Goal: Find specific page/section: Find specific page/section

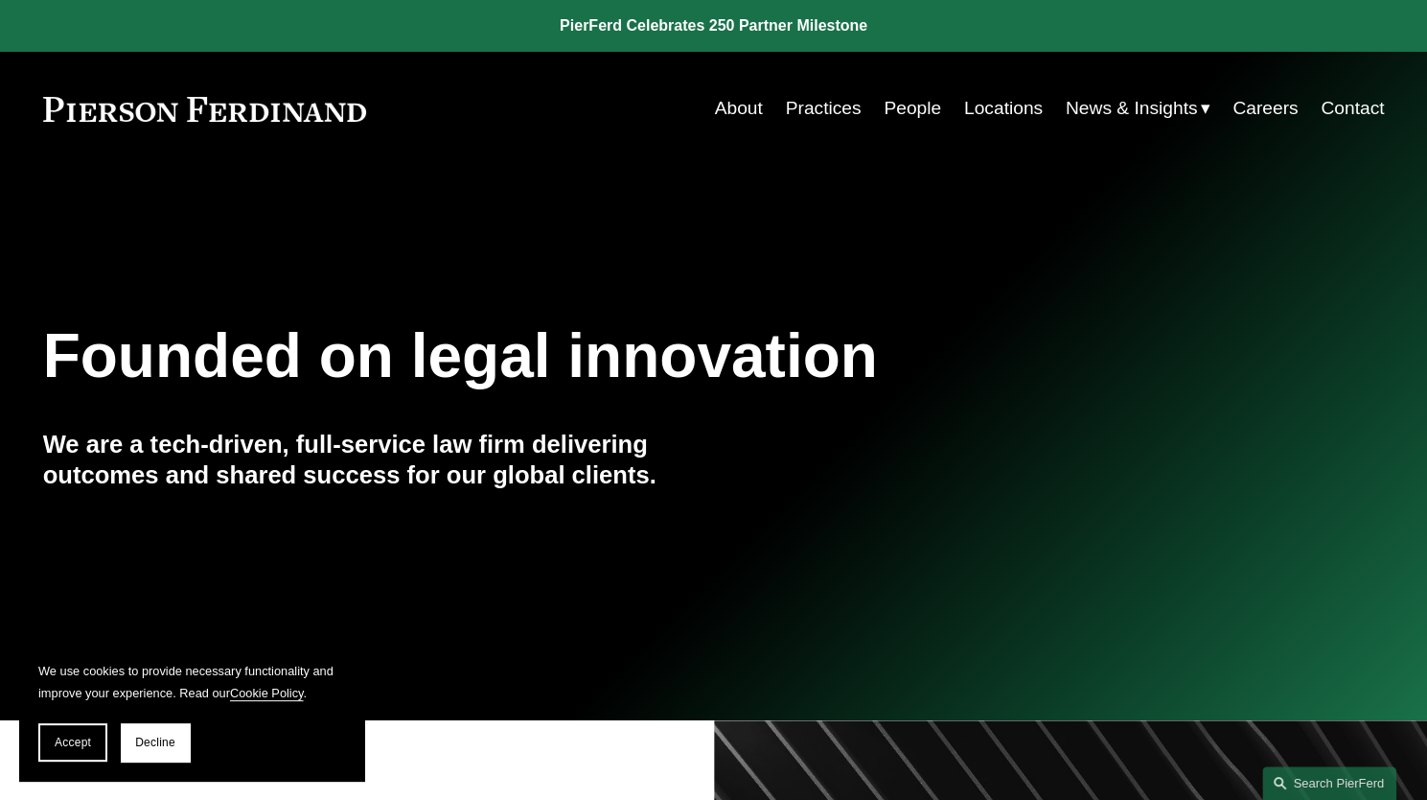
click at [1002, 105] on link "Locations" at bounding box center [1003, 108] width 79 height 36
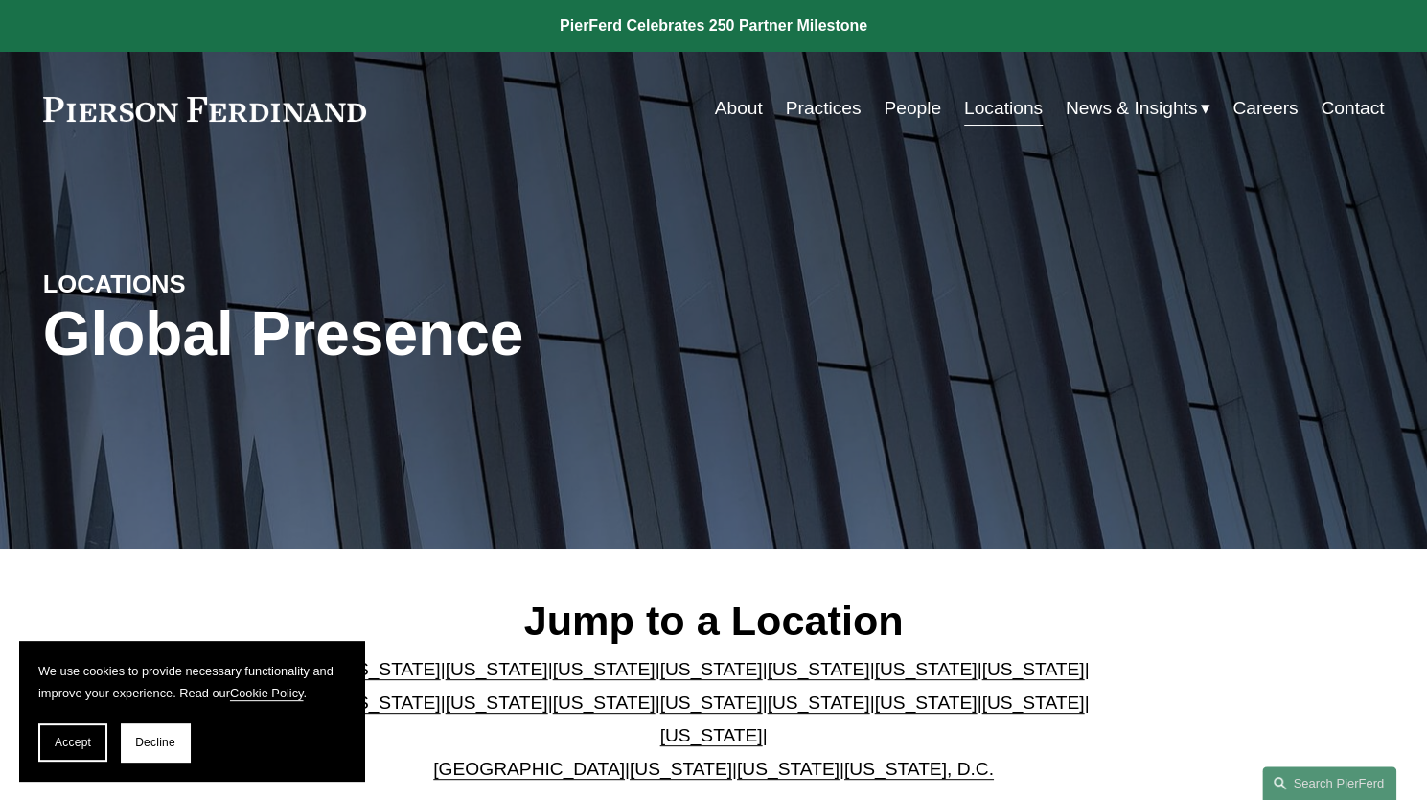
scroll to position [405, 0]
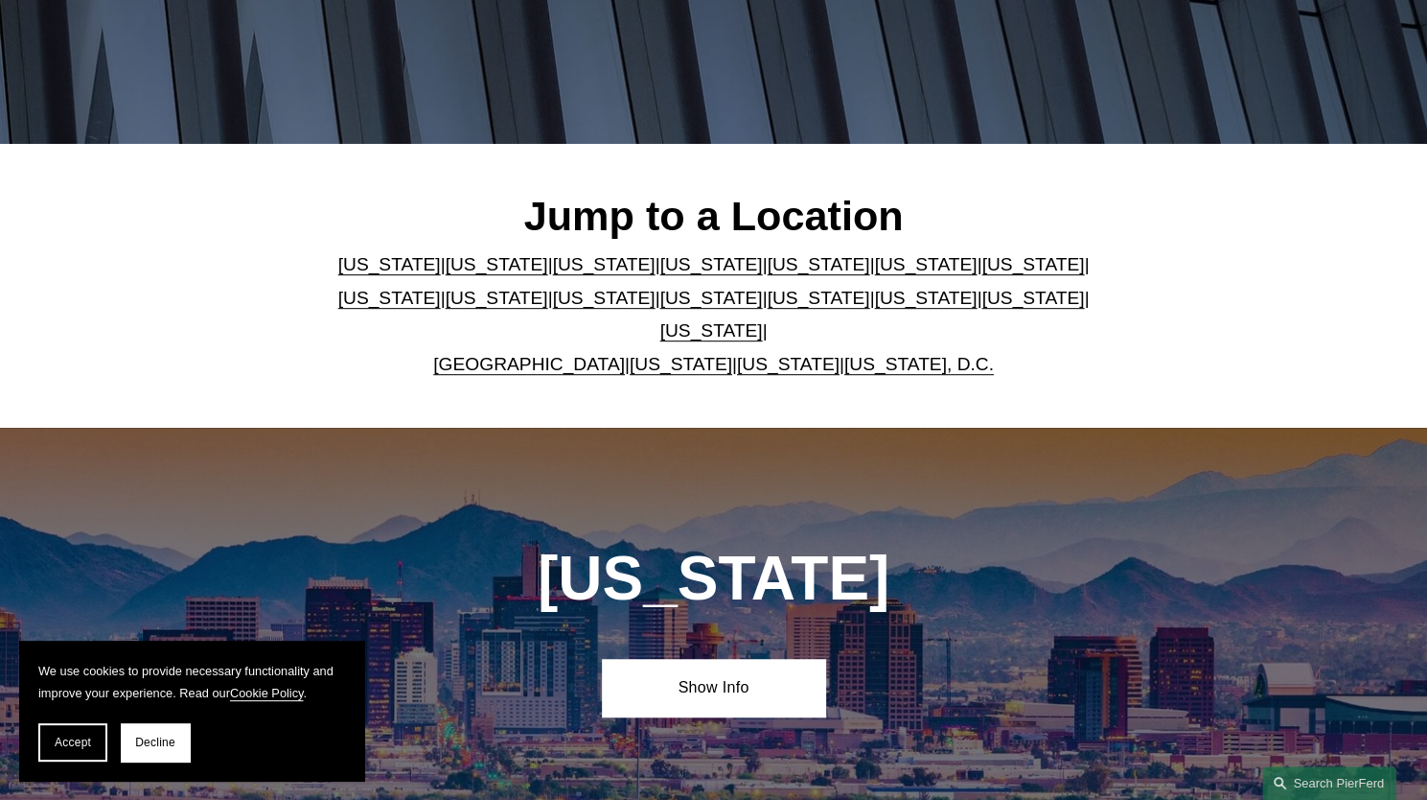
click at [767, 266] on link "[US_STATE]" at bounding box center [818, 264] width 103 height 20
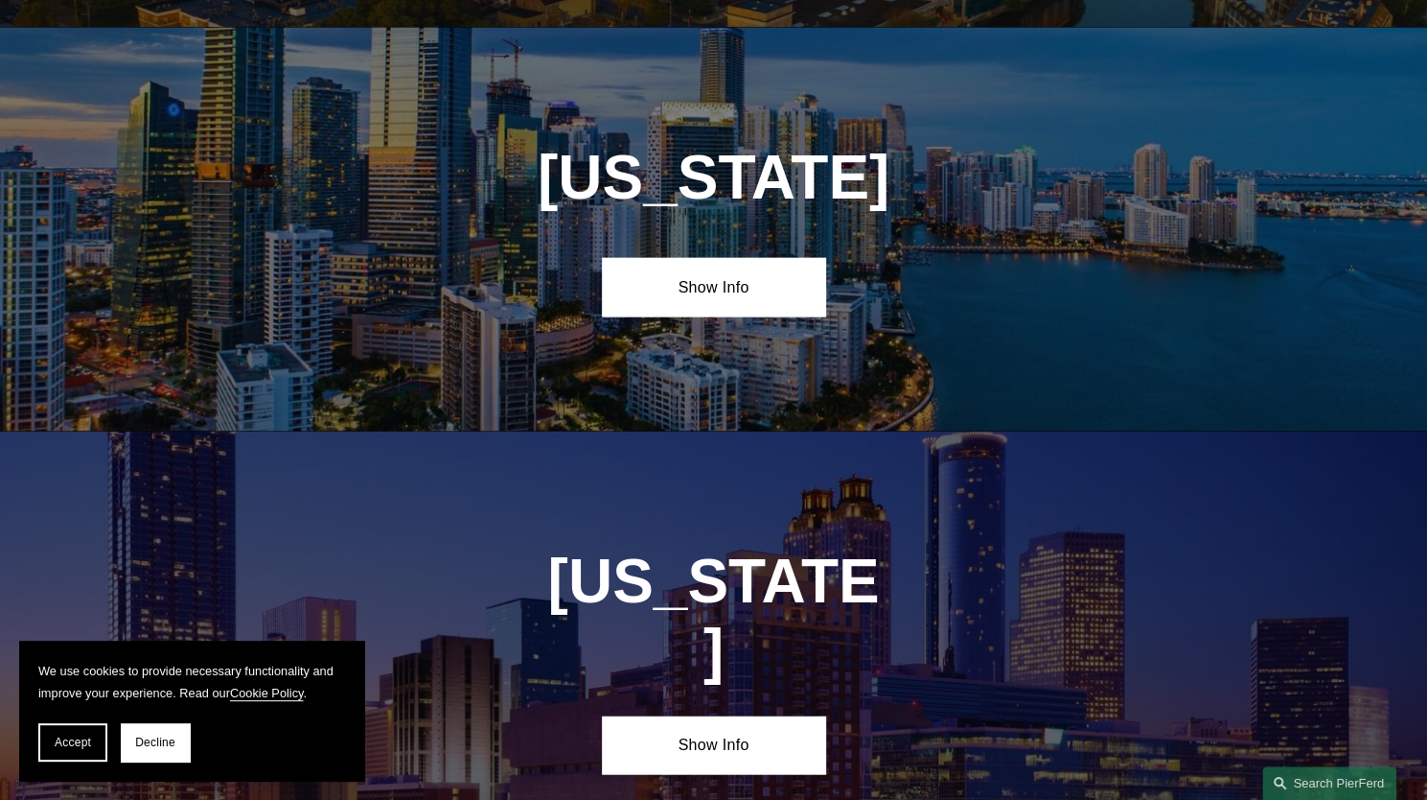
scroll to position [2433, 0]
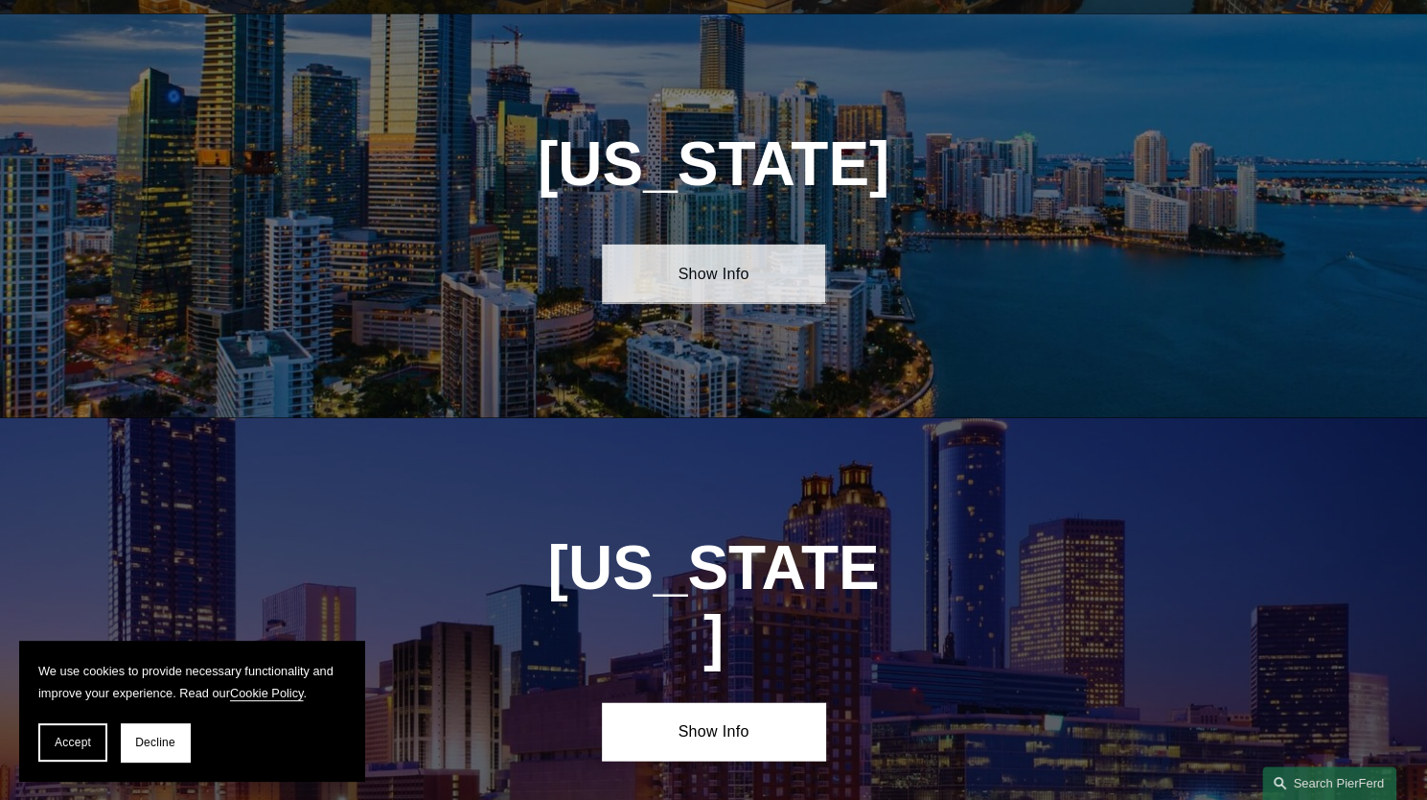
click at [711, 260] on link "Show Info" at bounding box center [713, 273] width 223 height 58
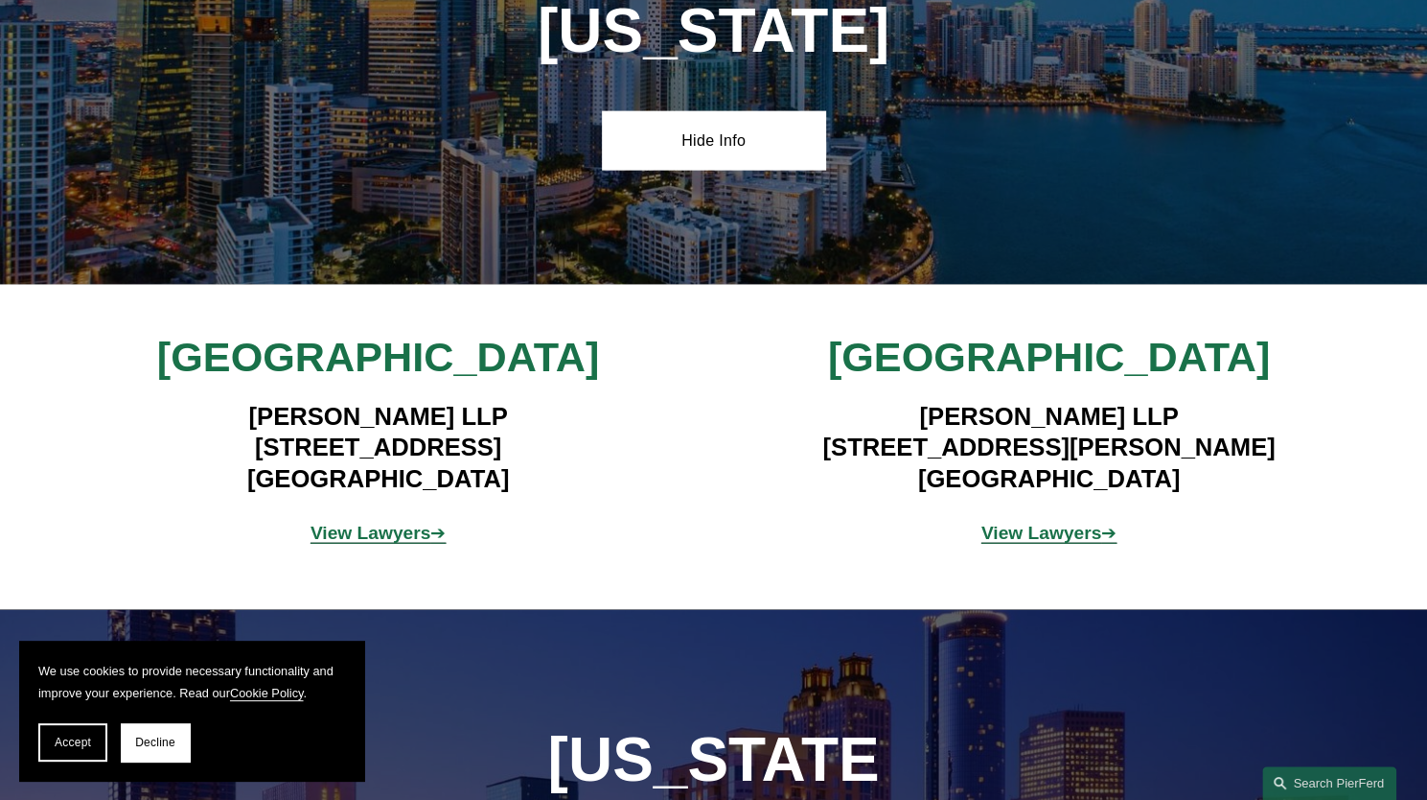
scroll to position [2569, 0]
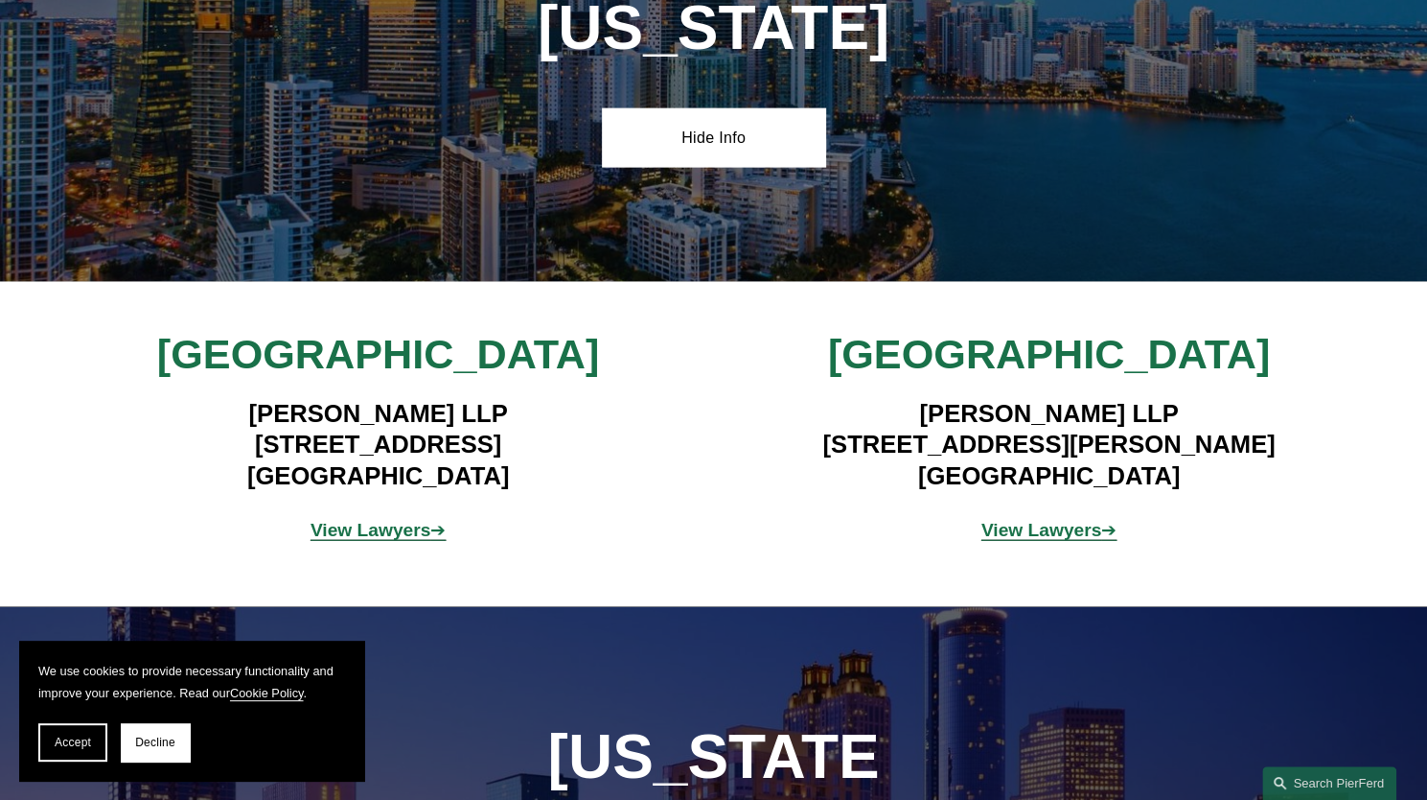
click at [406, 521] on strong "View Lawyers" at bounding box center [371, 530] width 121 height 20
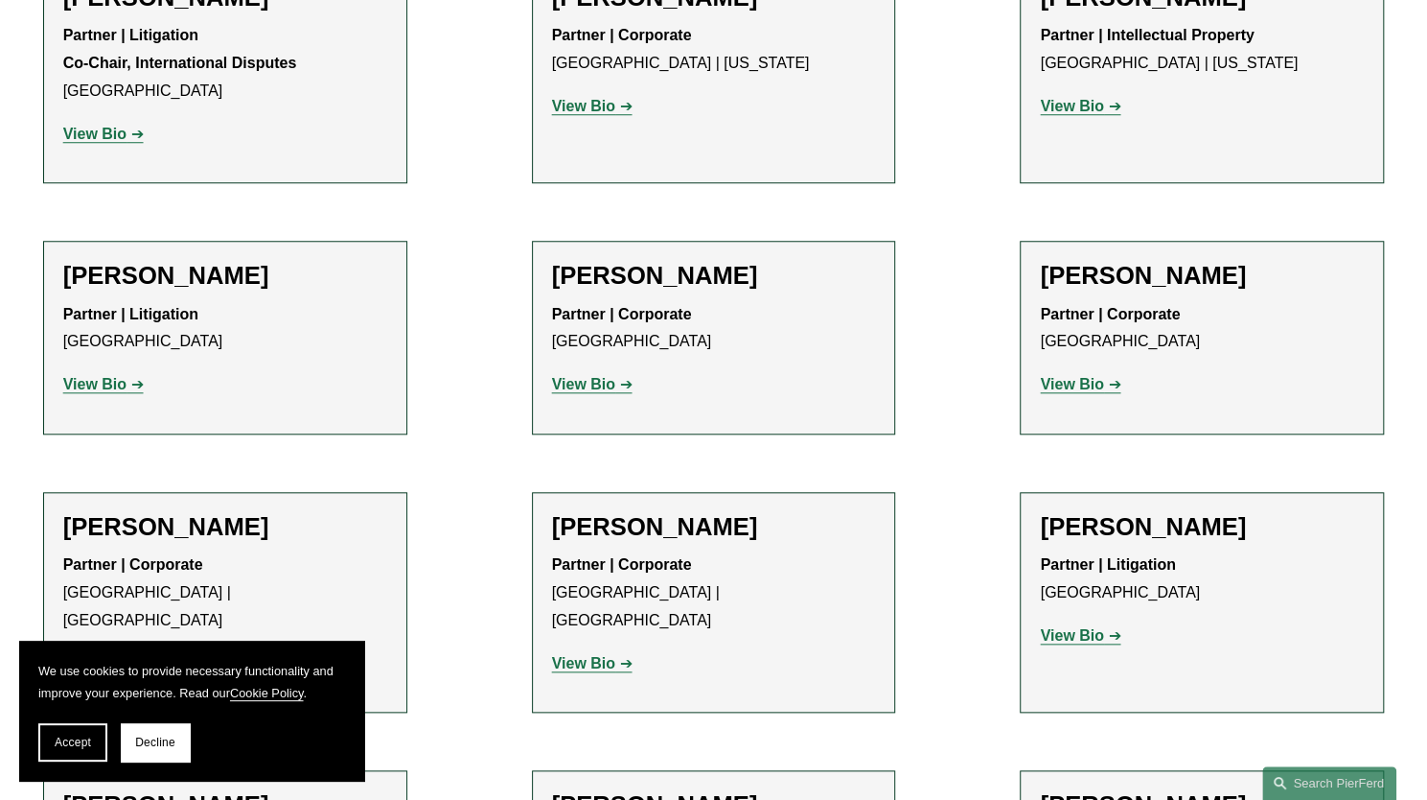
scroll to position [894, 0]
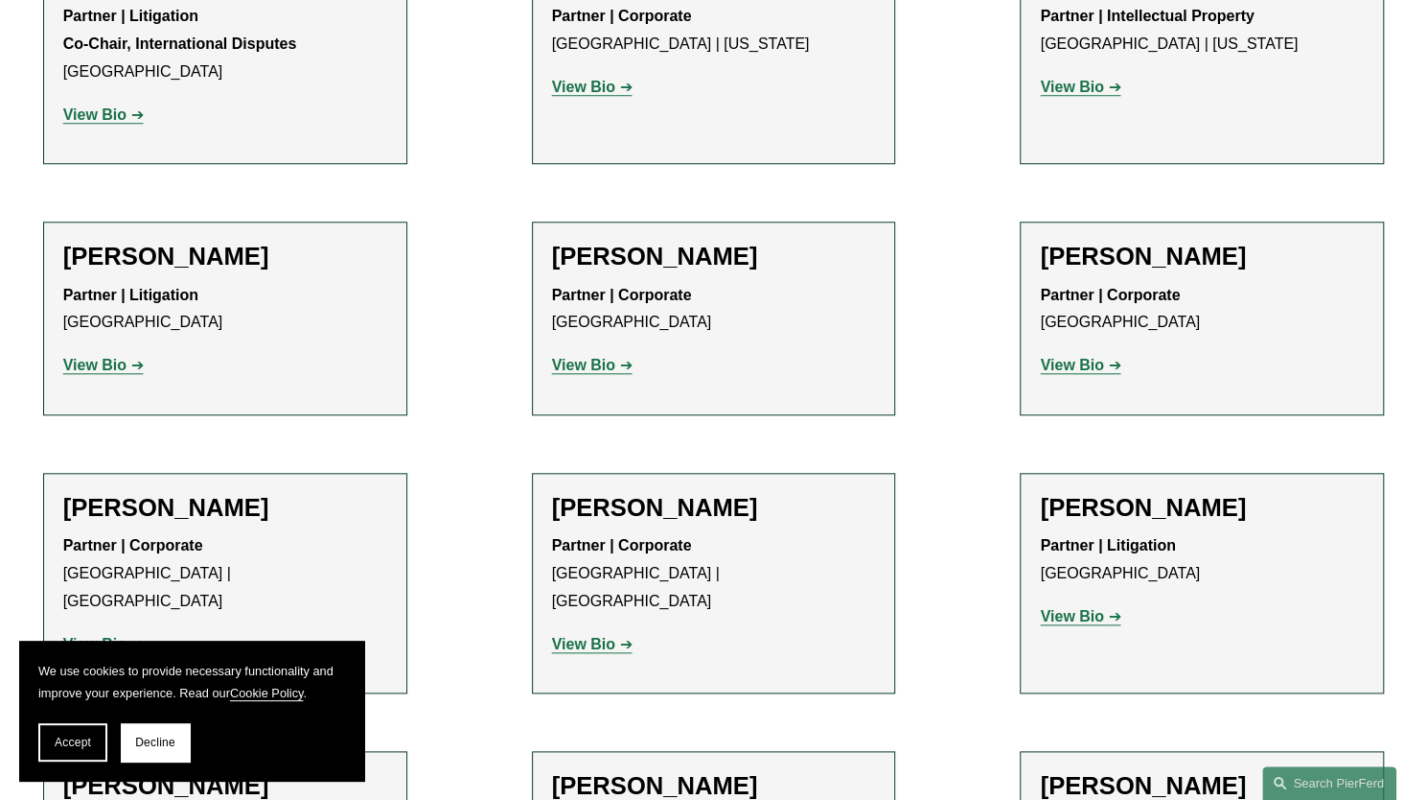
click at [123, 363] on strong "View Bio" at bounding box center [94, 365] width 63 height 16
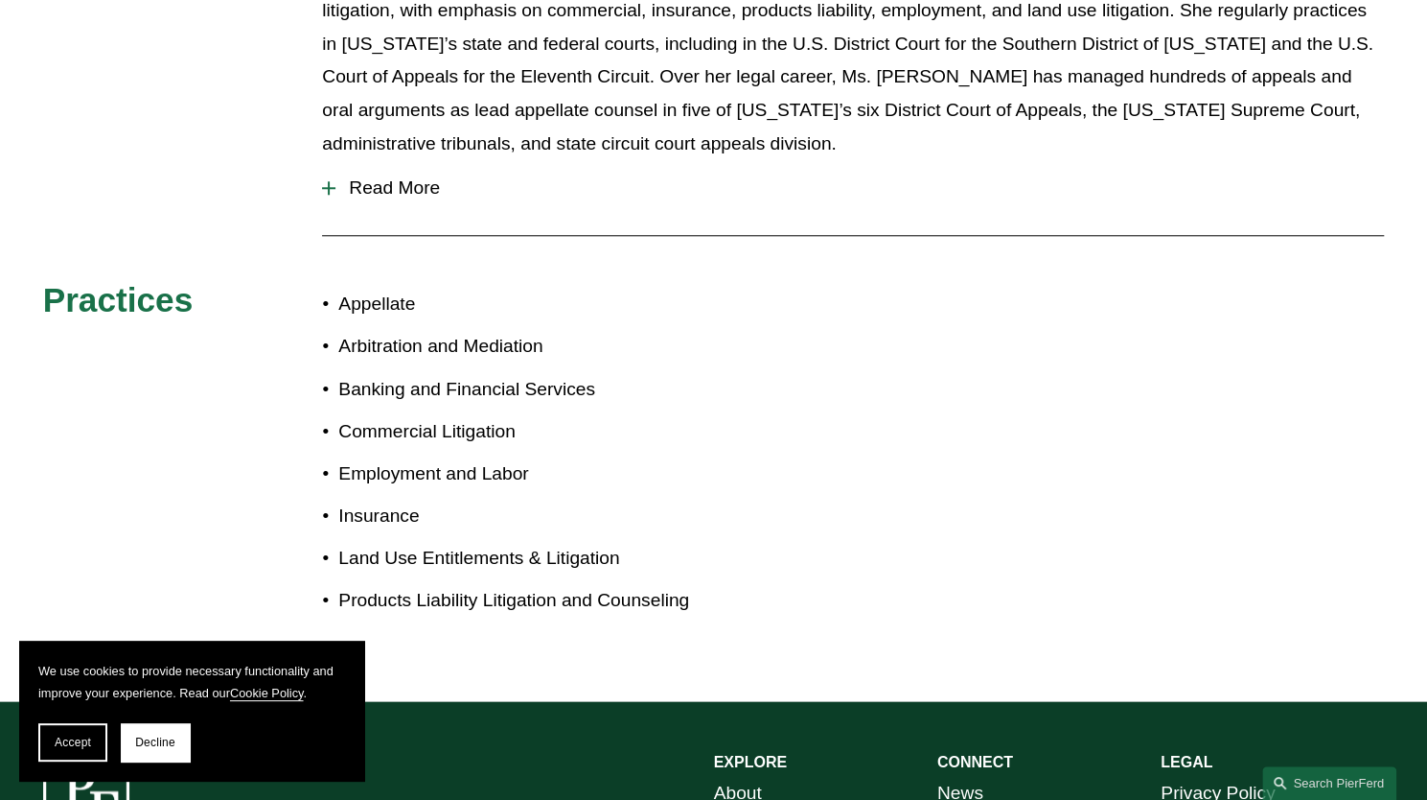
scroll to position [1302, 0]
